Goal: Find specific page/section: Find specific page/section

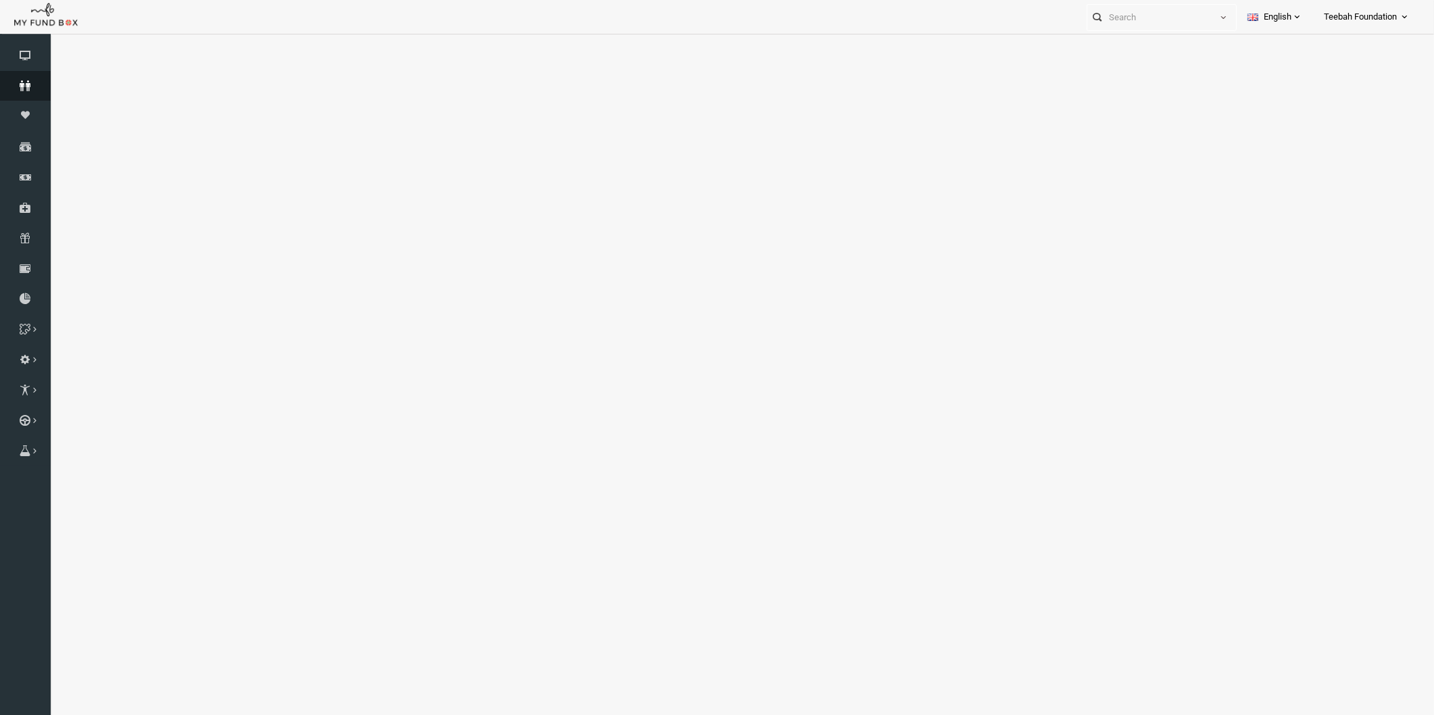
select select "100"
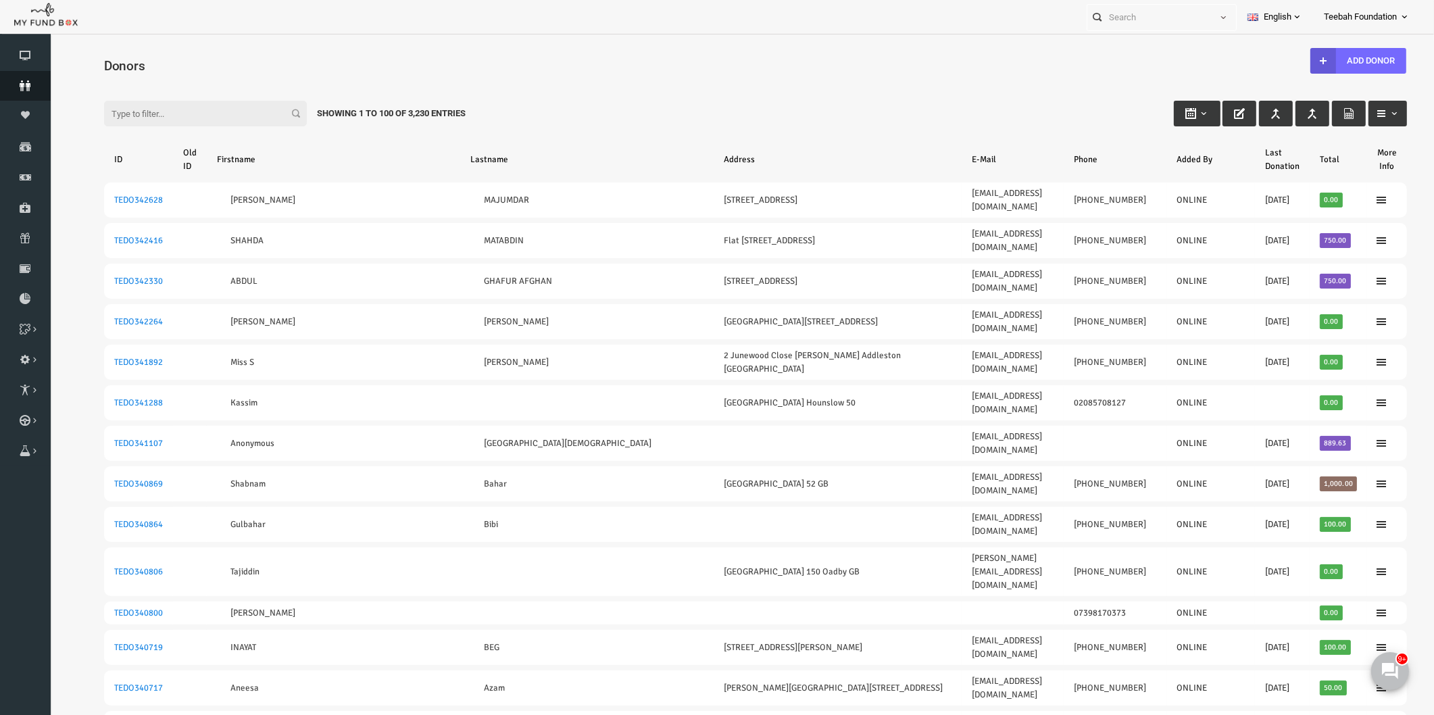
click at [34, 89] on icon at bounding box center [25, 85] width 51 height 11
click at [783, 100] on div "Filter: Showing 1 to 100 of 3,230 Entries" at bounding box center [728, 100] width 1330 height 36
click at [9, 85] on icon at bounding box center [25, 85] width 51 height 11
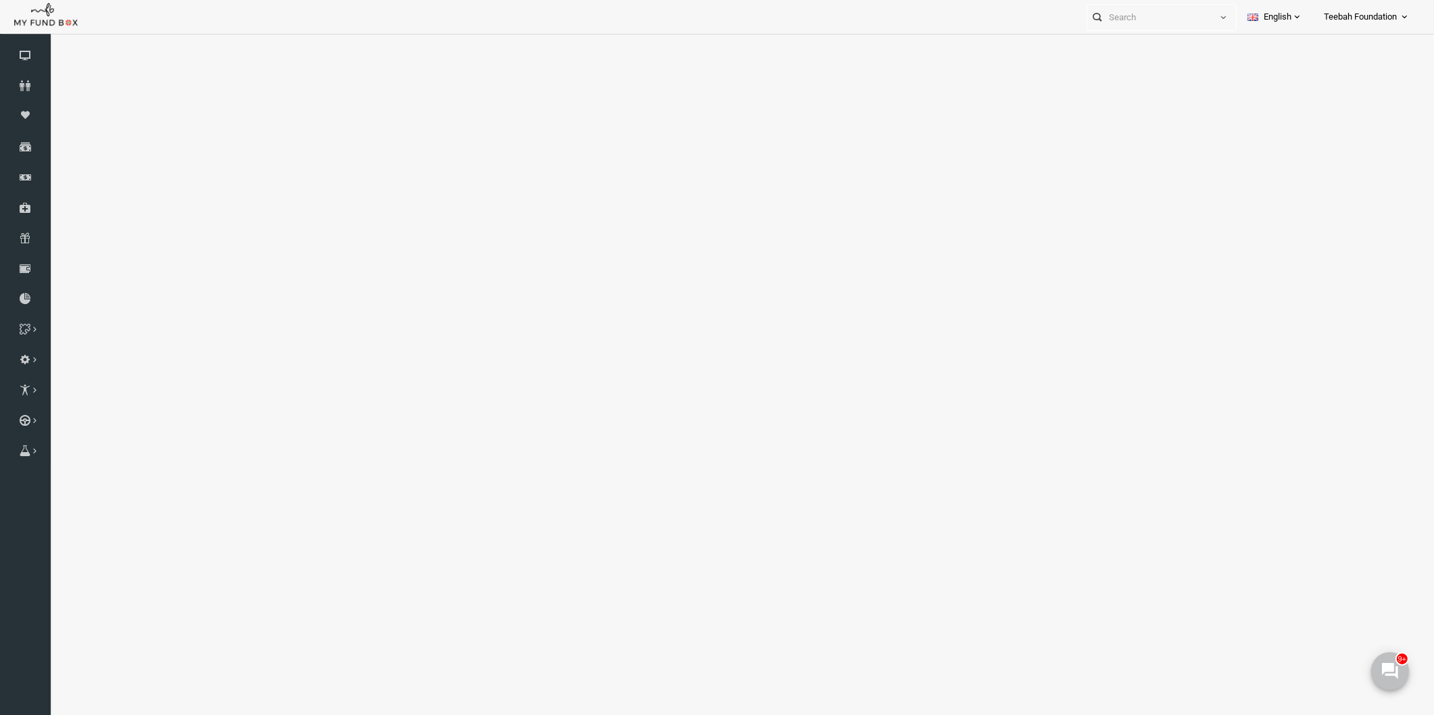
select select "100"
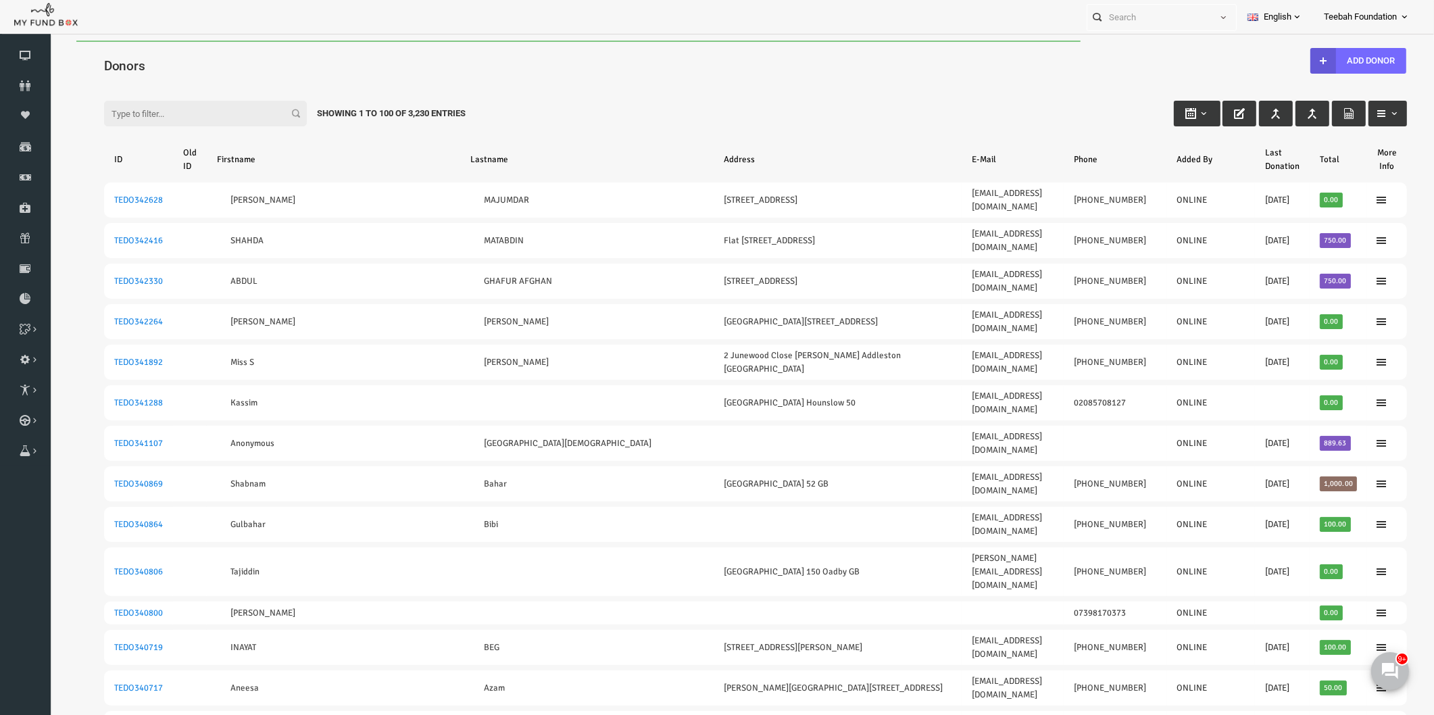
click at [1053, 91] on div "Filter: Showing 1 to 100 of 3,230 Entries" at bounding box center [728, 100] width 1330 height 36
click at [26, 83] on icon at bounding box center [25, 85] width 51 height 11
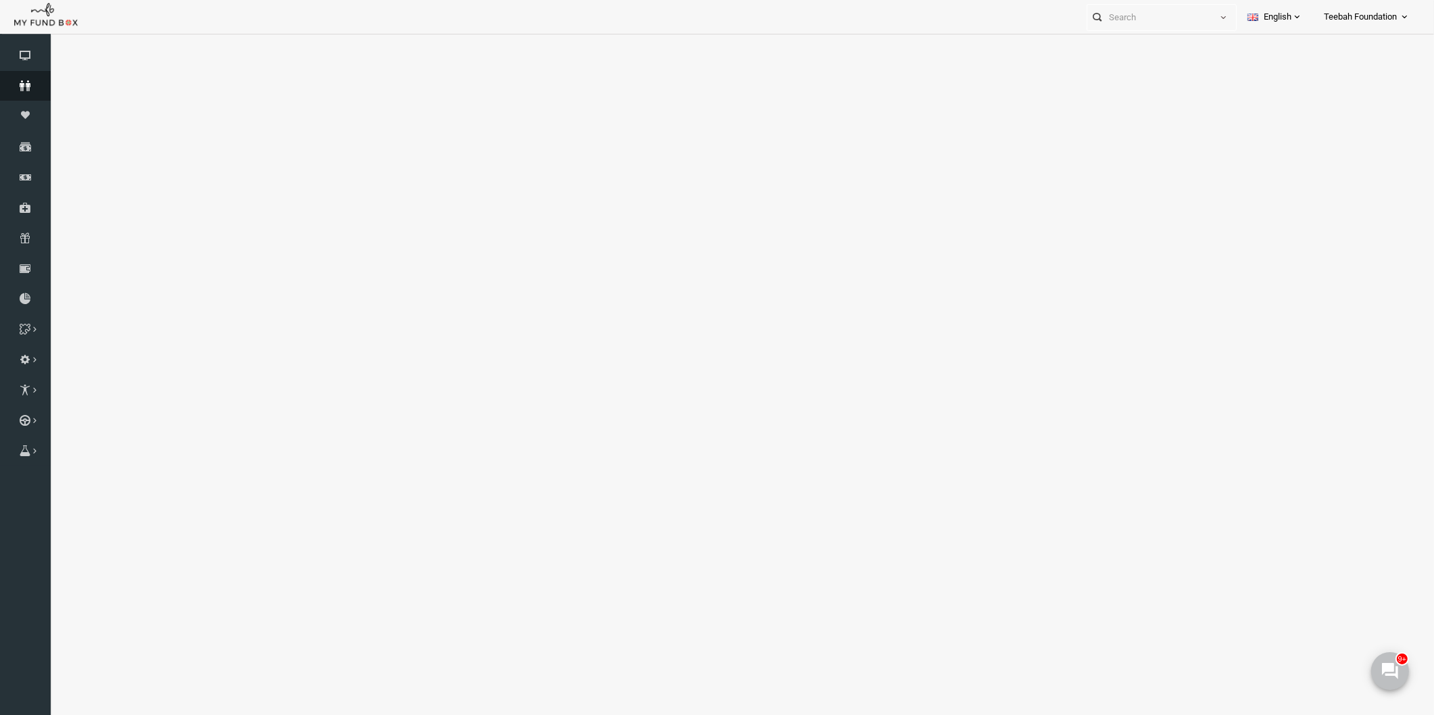
select select "100"
